Goal: Task Accomplishment & Management: Manage account settings

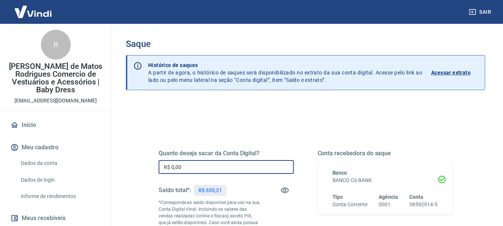
drag, startPoint x: 190, startPoint y: 169, endPoint x: 158, endPoint y: 160, distance: 33.3
click at [158, 160] on div "Quanto deseja sacar da Conta Digital? R$ 0,00 ​ Saldo total*: R$ 655,21 *Corres…" at bounding box center [306, 207] width 312 height 180
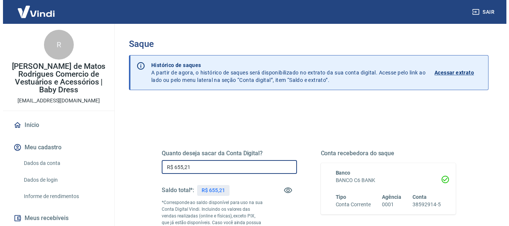
scroll to position [149, 0]
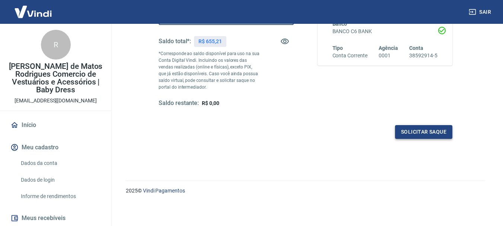
type input "R$ 655,21"
click at [426, 130] on button "Solicitar saque" at bounding box center [423, 132] width 57 height 14
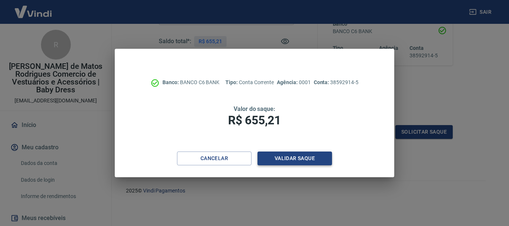
click at [307, 160] on button "Validar saque" at bounding box center [295, 159] width 75 height 14
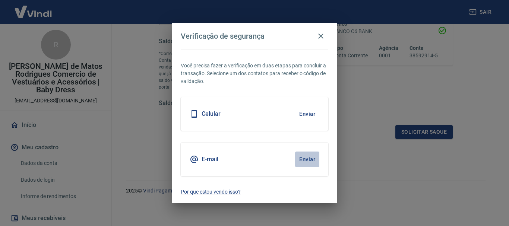
click at [306, 155] on button "Enviar" at bounding box center [307, 160] width 24 height 16
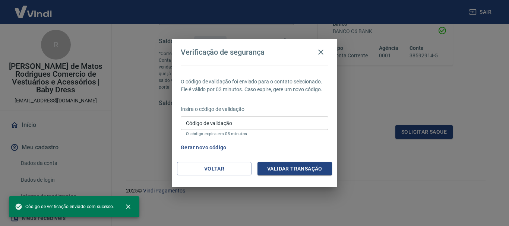
click at [238, 127] on input "Código de validação" at bounding box center [255, 123] width 148 height 14
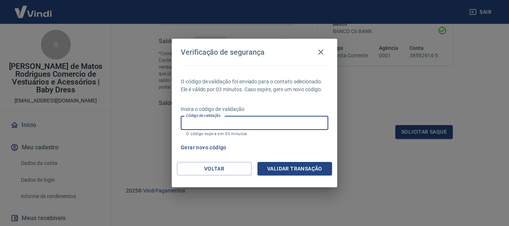
paste input "839587"
type input "839587"
click at [297, 167] on button "Validar transação" at bounding box center [295, 169] width 75 height 14
